Goal: Task Accomplishment & Management: Complete application form

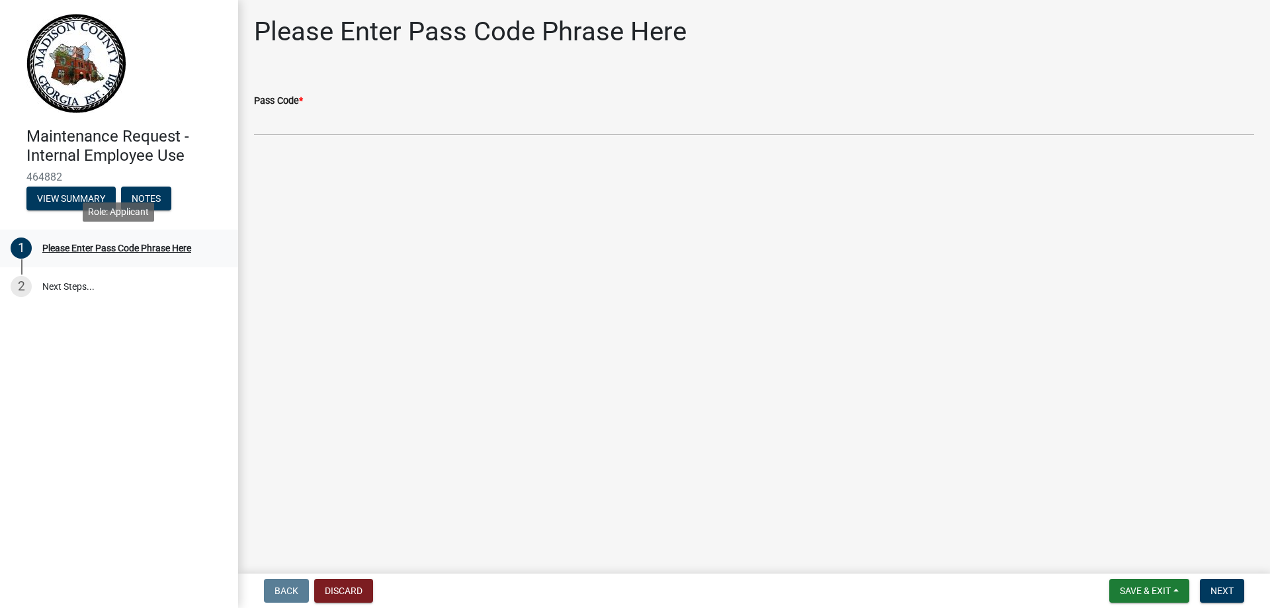
click at [118, 246] on div "Please Enter Pass Code Phrase Here" at bounding box center [116, 247] width 149 height 9
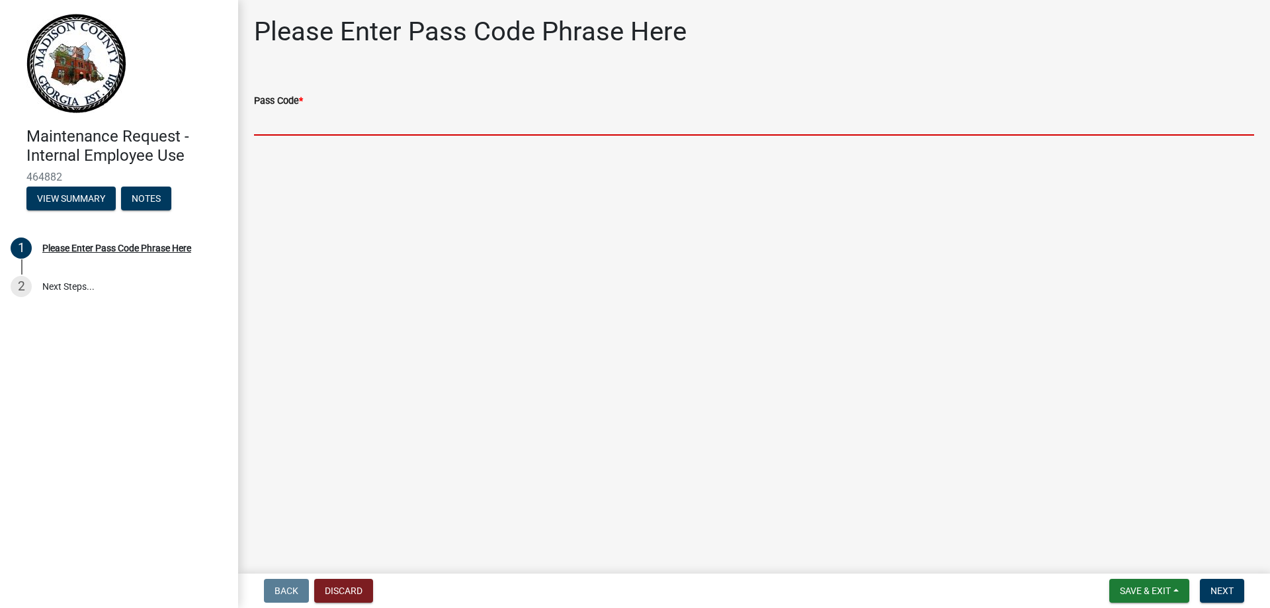
click at [325, 128] on input "Pass Code *" at bounding box center [754, 121] width 1000 height 27
type input "bgmr2025"
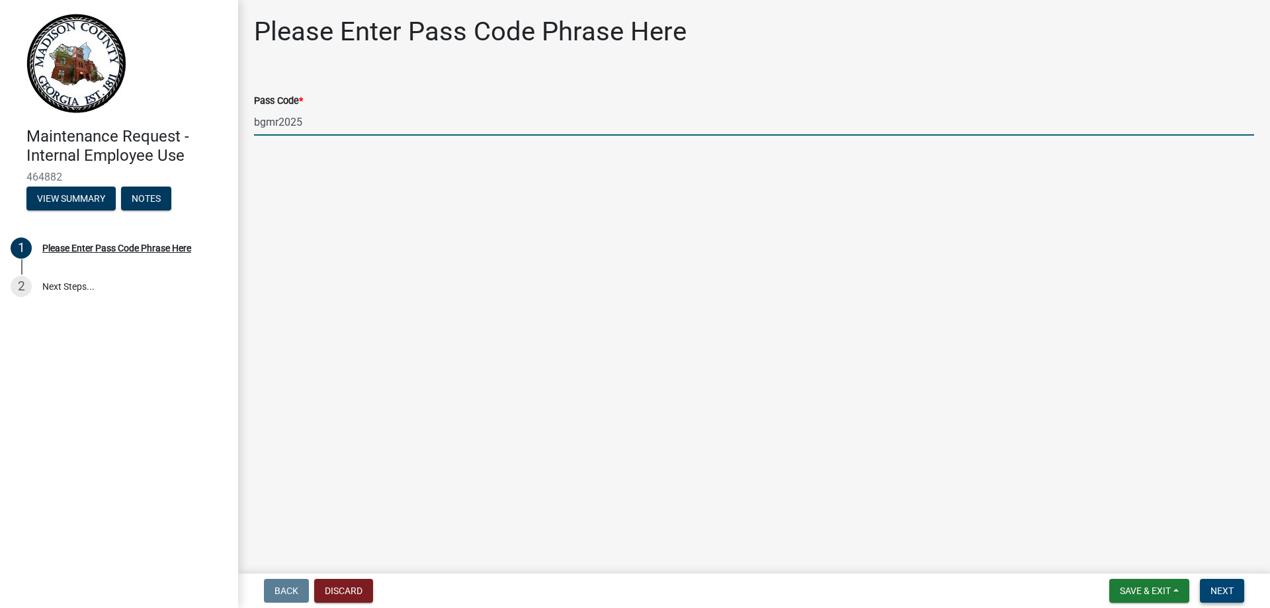
click at [1231, 592] on span "Next" at bounding box center [1221, 590] width 23 height 11
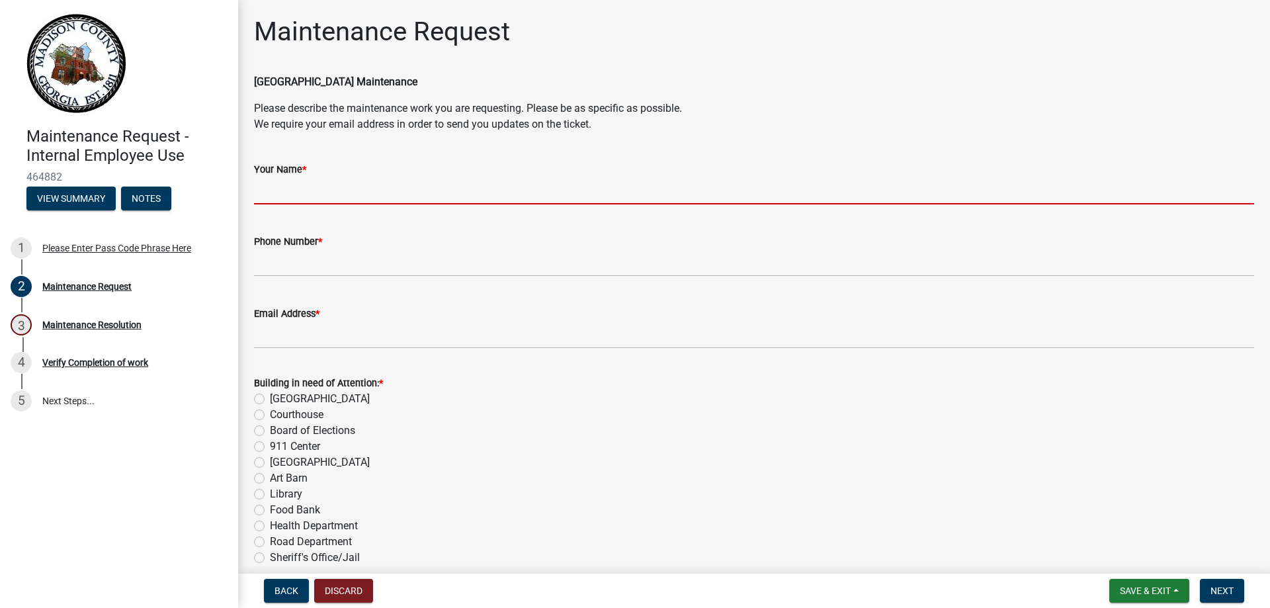
click at [381, 184] on input "Your Name *" at bounding box center [754, 190] width 1000 height 27
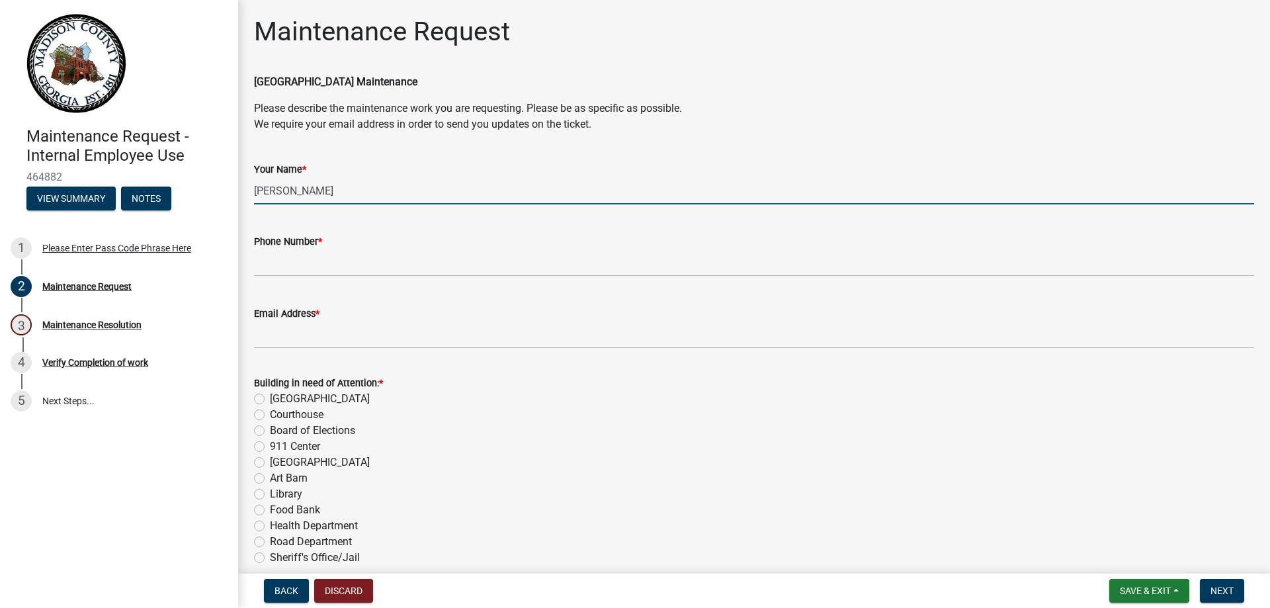
type input "[PERSON_NAME]"
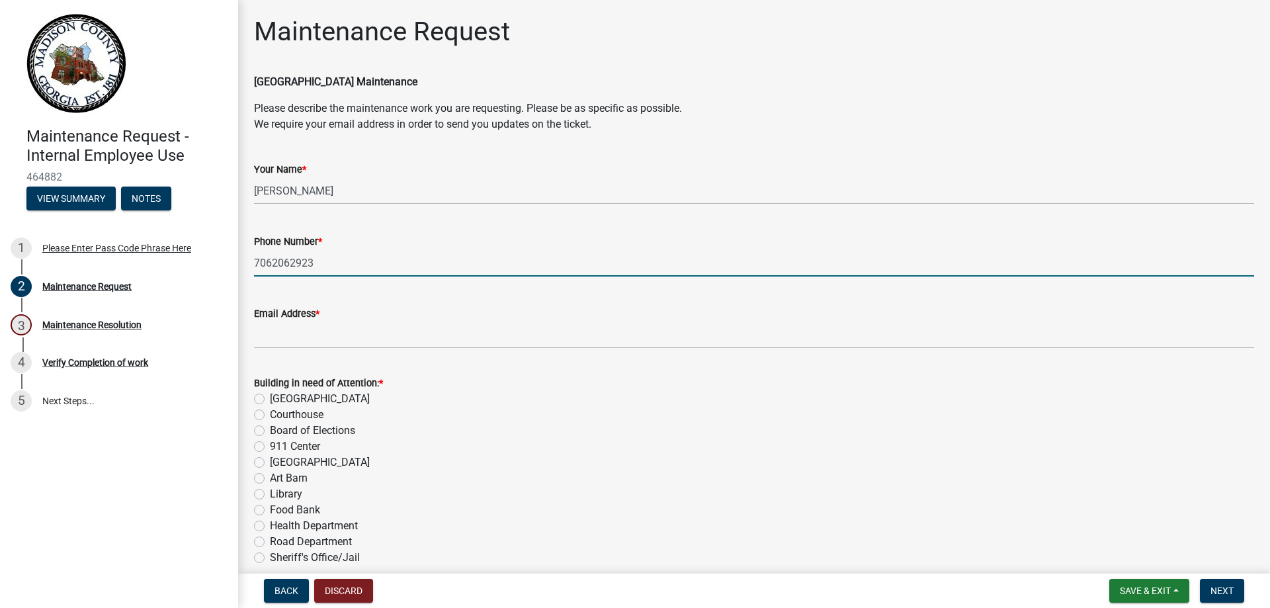
type input "7062062923"
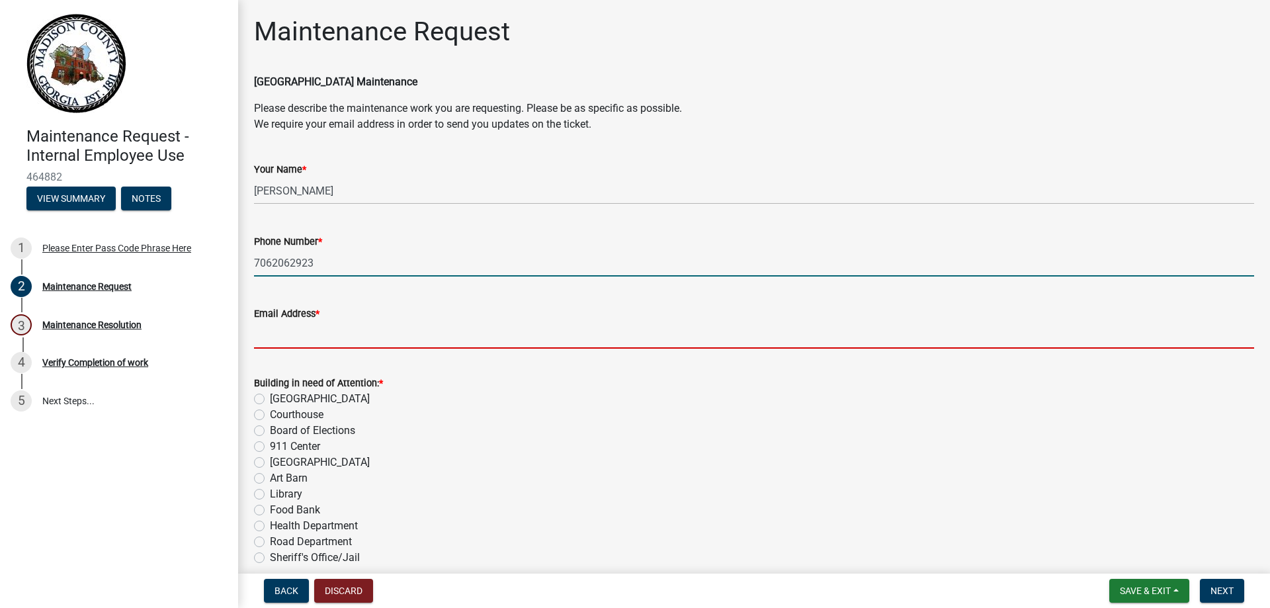
click at [363, 341] on input "Email Address *" at bounding box center [754, 334] width 1000 height 27
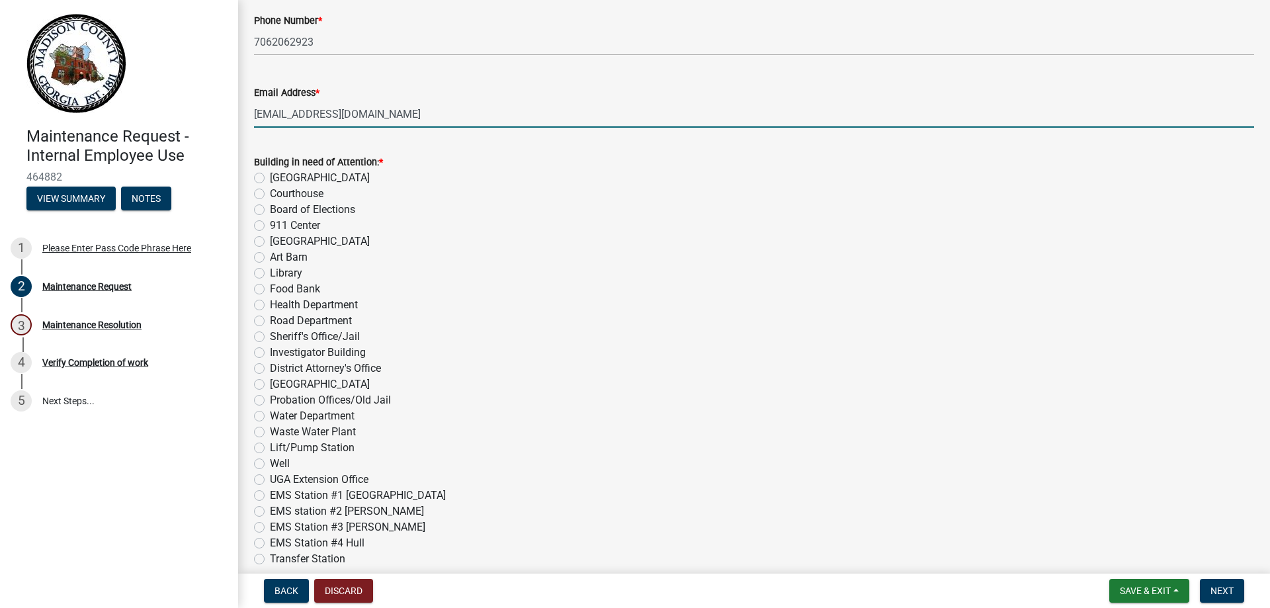
scroll to position [231, 0]
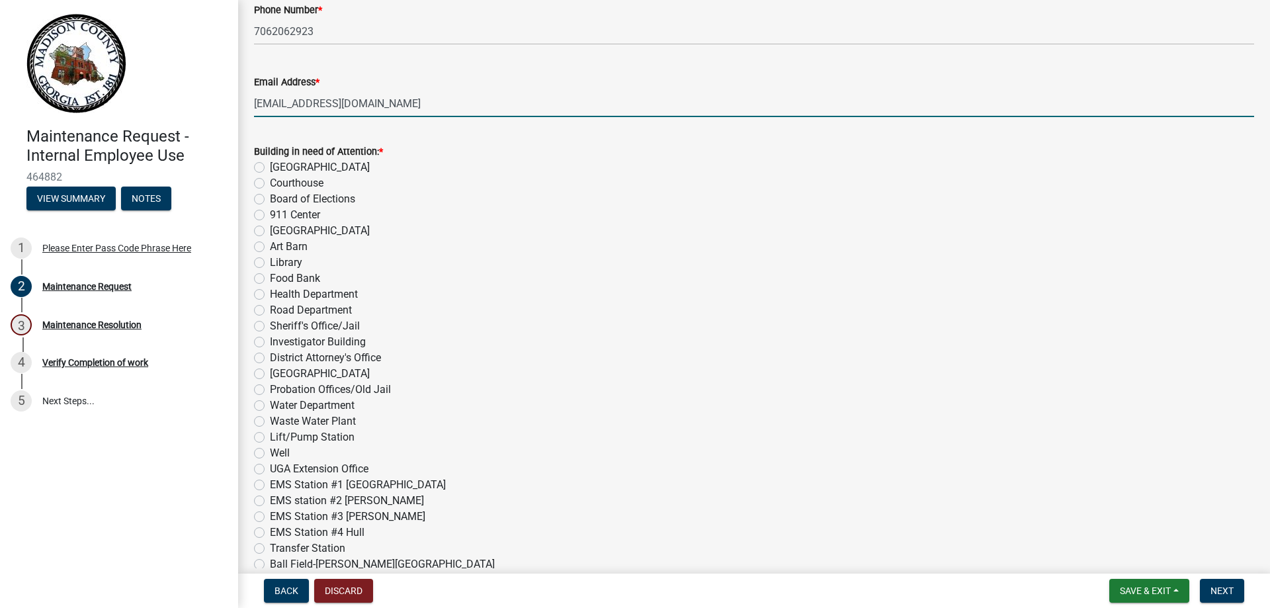
type input "[EMAIL_ADDRESS][DOMAIN_NAME]"
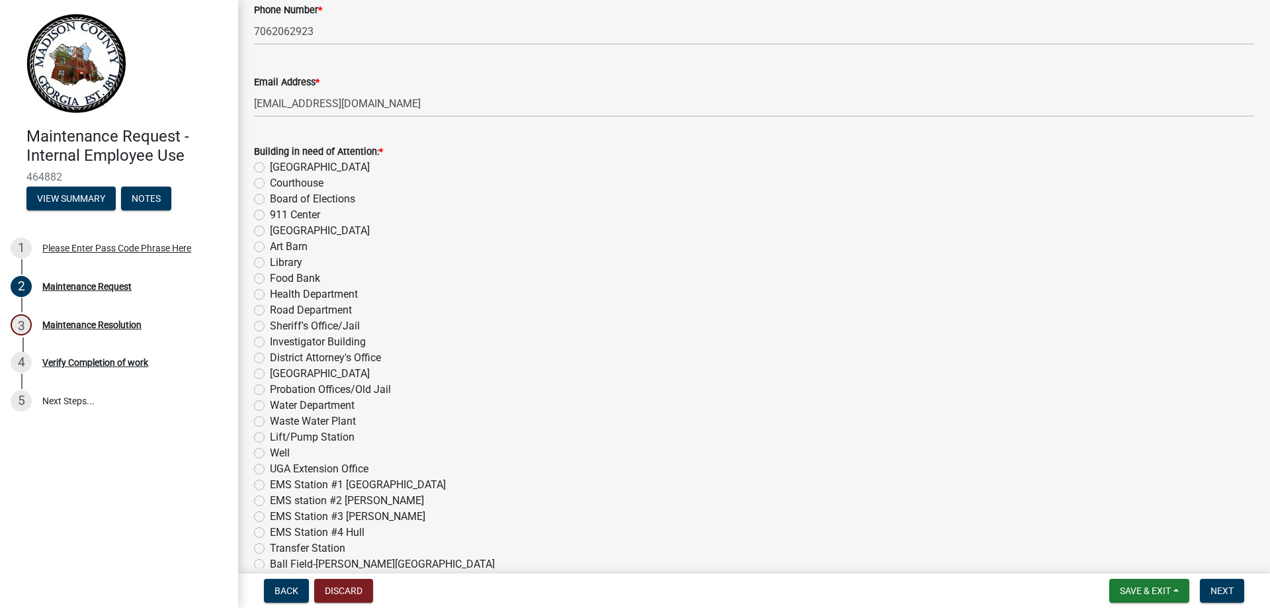
click at [270, 489] on label "EMS Station #1 [GEOGRAPHIC_DATA]" at bounding box center [358, 485] width 176 height 16
click at [270, 485] on input "EMS Station #1 [GEOGRAPHIC_DATA]" at bounding box center [274, 481] width 9 height 9
radio input "true"
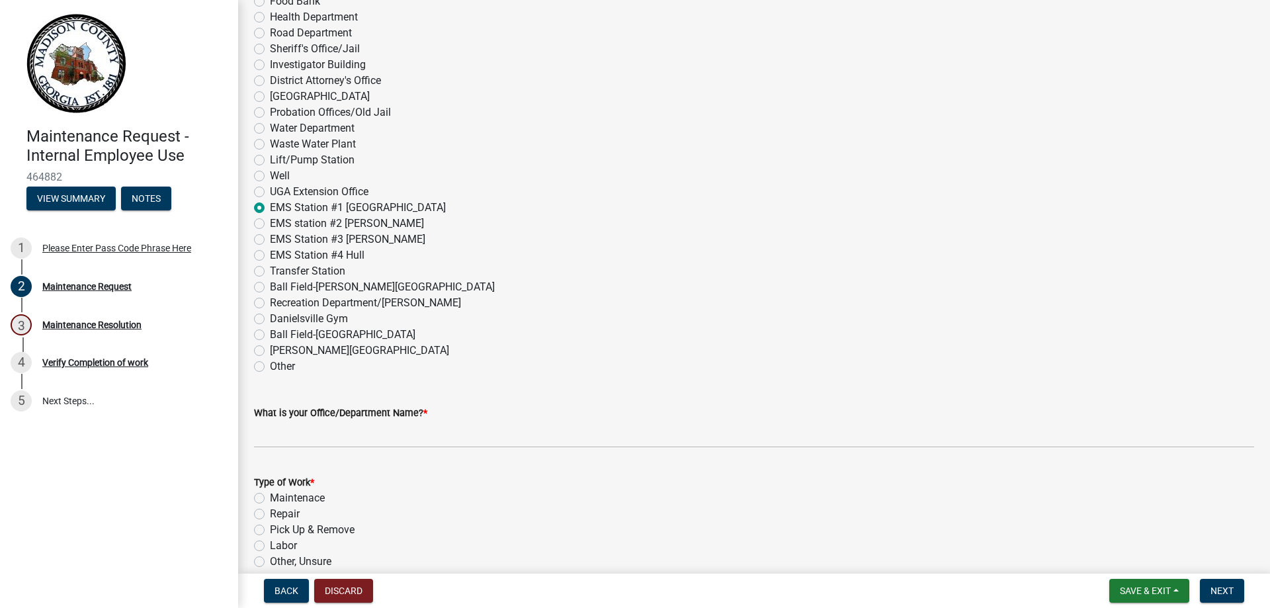
scroll to position [562, 0]
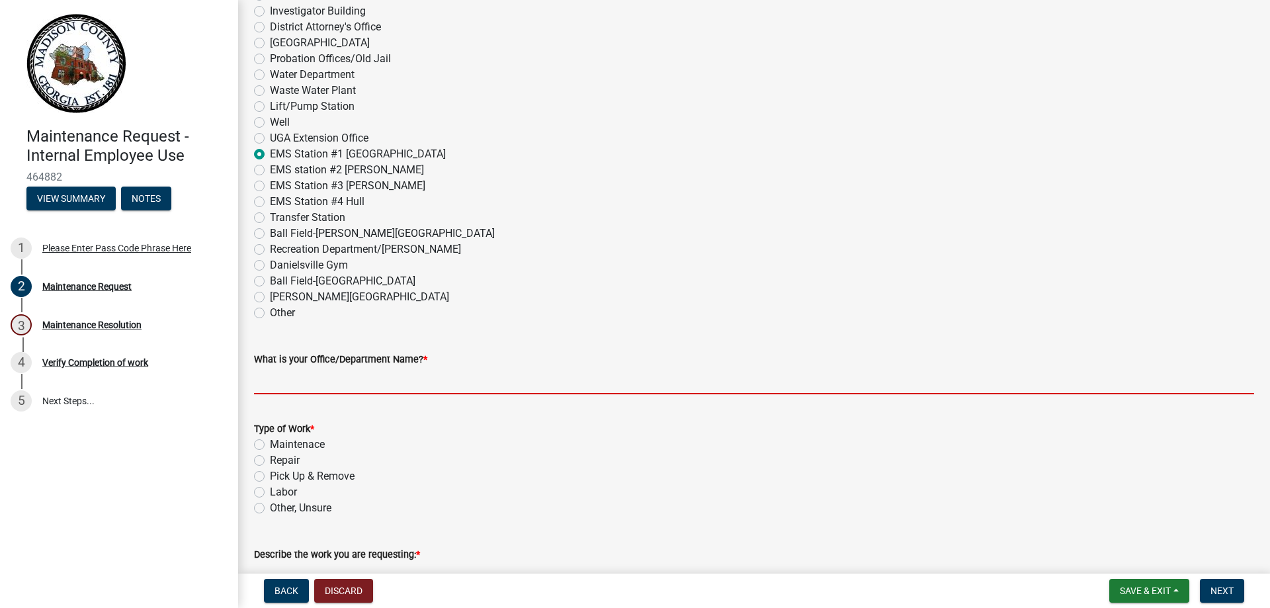
click at [448, 386] on input "What is your Office/Department Name? *" at bounding box center [754, 380] width 1000 height 27
type input "EMS"
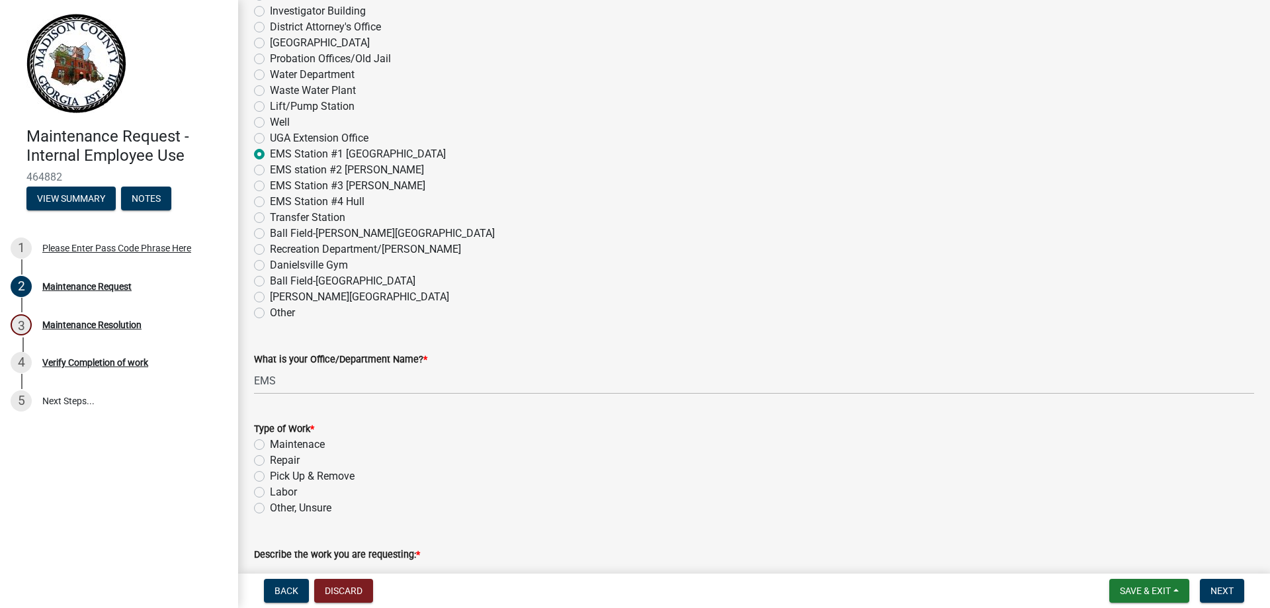
click at [270, 458] on label "Repair" at bounding box center [285, 460] width 30 height 16
click at [270, 458] on input "Repair" at bounding box center [274, 456] width 9 height 9
radio input "true"
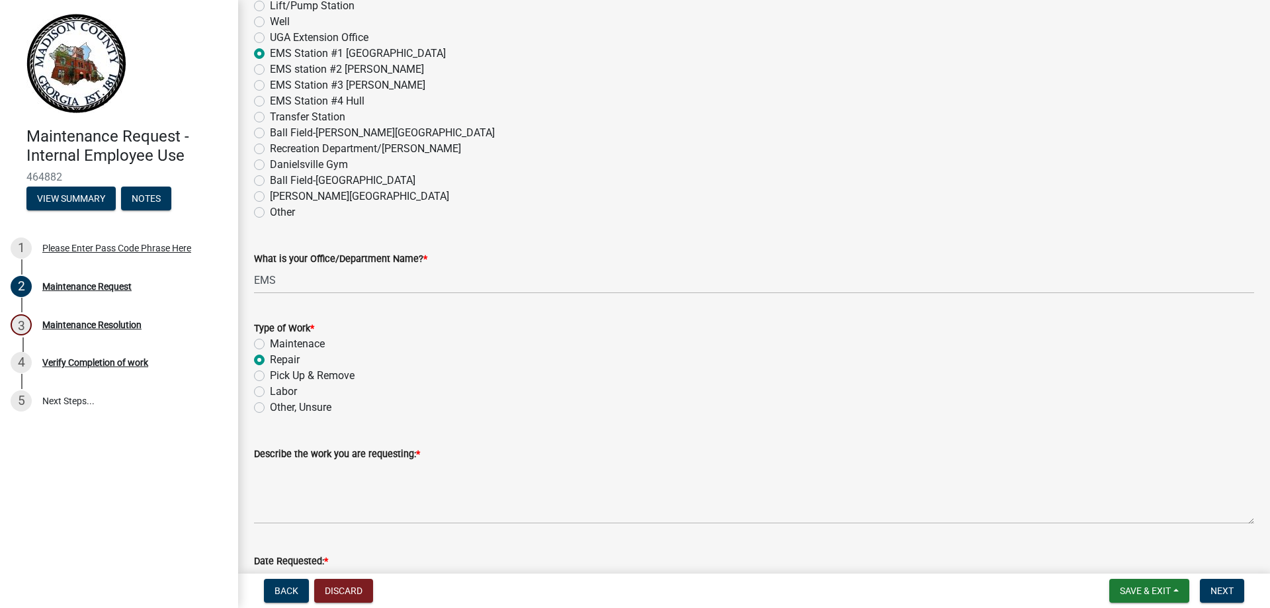
scroll to position [711, 0]
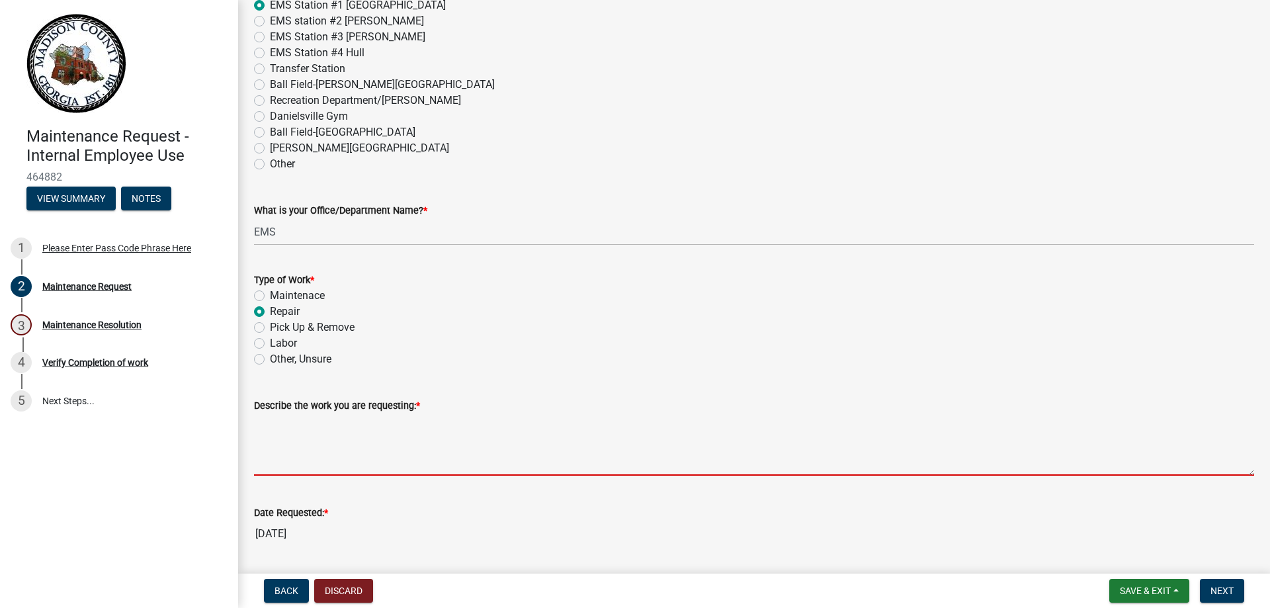
click at [466, 462] on textarea "Describe the work you are requesting: *" at bounding box center [754, 444] width 1000 height 62
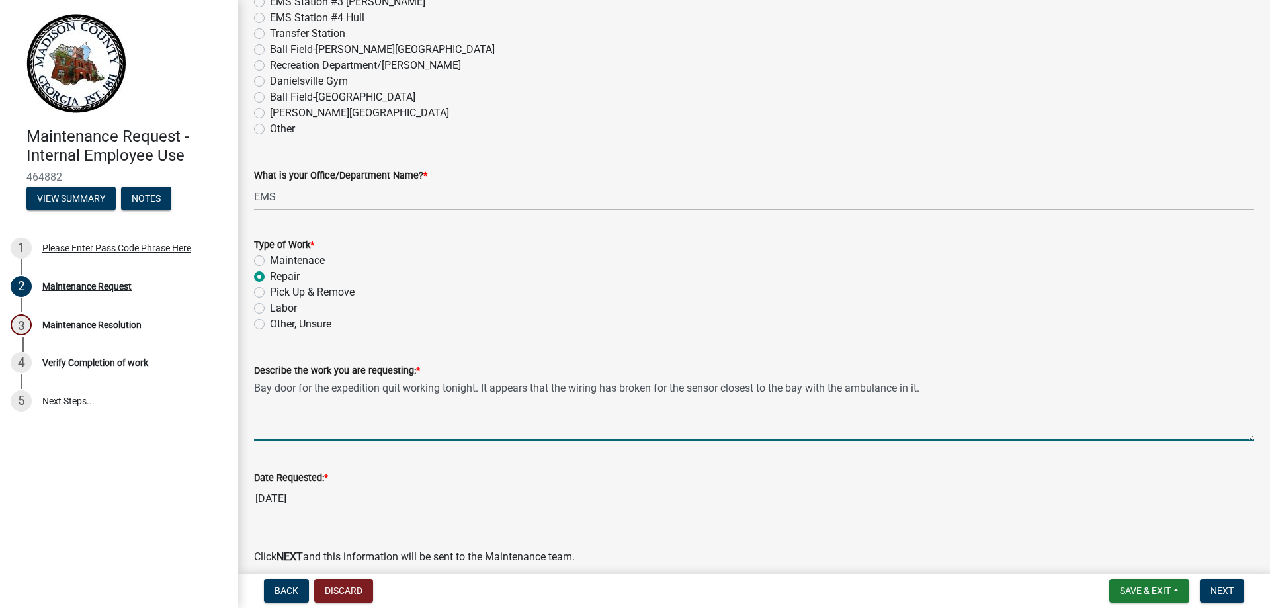
scroll to position [805, 0]
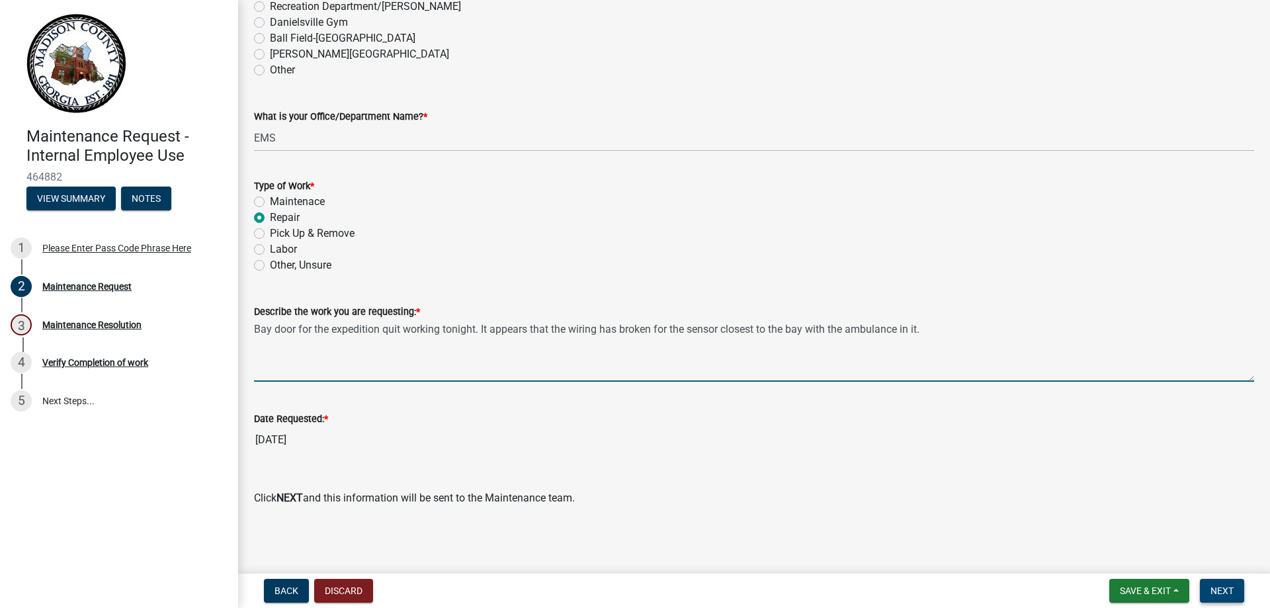
type textarea "Bay door for the expedition quit working tonight. It appears that the wiring ha…"
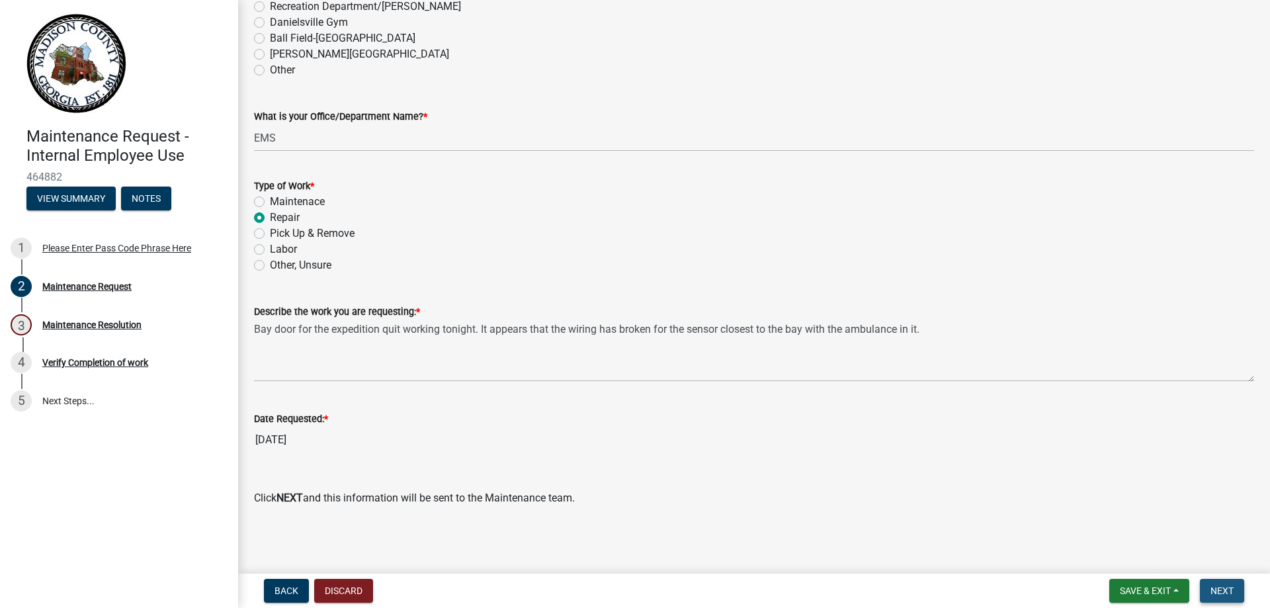
click at [1221, 587] on span "Next" at bounding box center [1221, 590] width 23 height 11
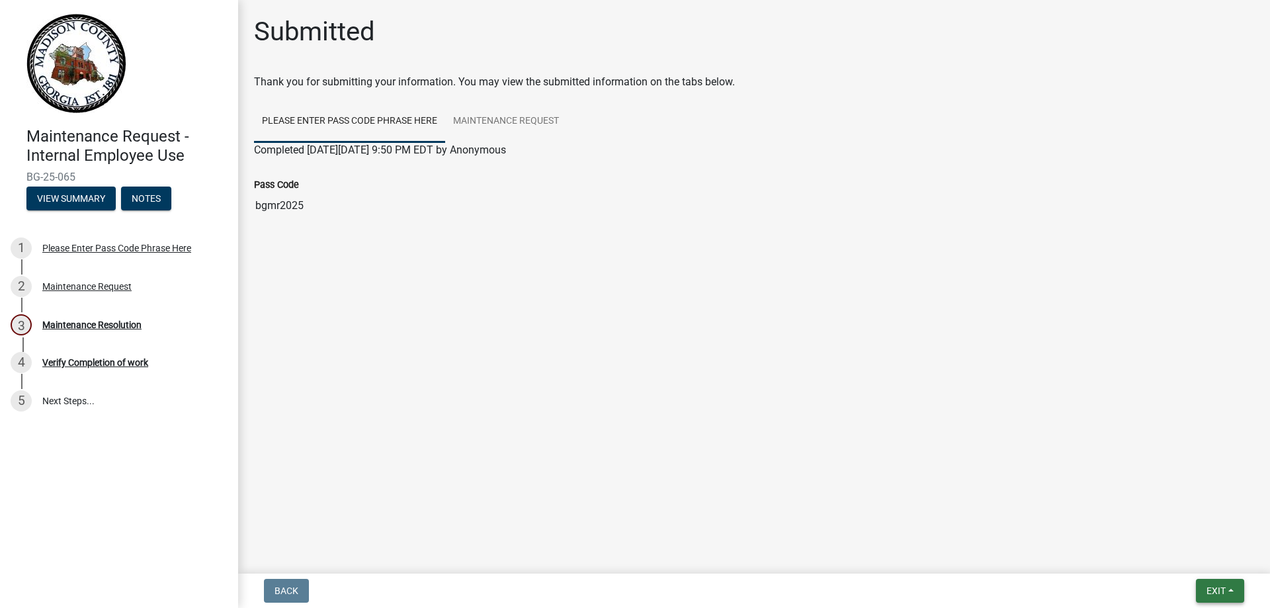
click at [1219, 591] on span "Exit" at bounding box center [1215, 590] width 19 height 11
click at [1197, 559] on button "Save & Exit" at bounding box center [1191, 556] width 106 height 32
